Goal: Navigation & Orientation: Find specific page/section

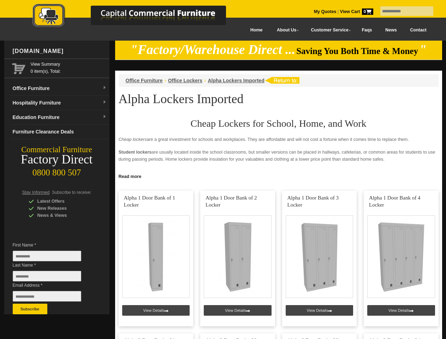
click at [402, 11] on input "text" at bounding box center [406, 11] width 53 height 10
click at [52, 278] on input "Last Name *" at bounding box center [47, 276] width 68 height 11
click at [30, 309] on button "Subscribe" at bounding box center [30, 309] width 35 height 11
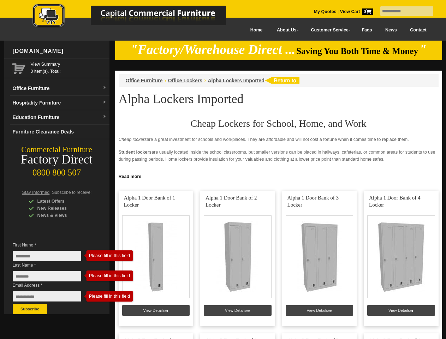
click at [279, 176] on link "Read more" at bounding box center [278, 175] width 327 height 9
